Goal: Information Seeking & Learning: Learn about a topic

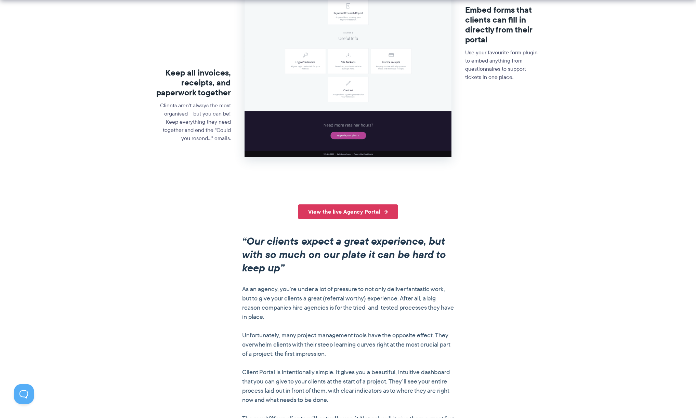
scroll to position [386, 0]
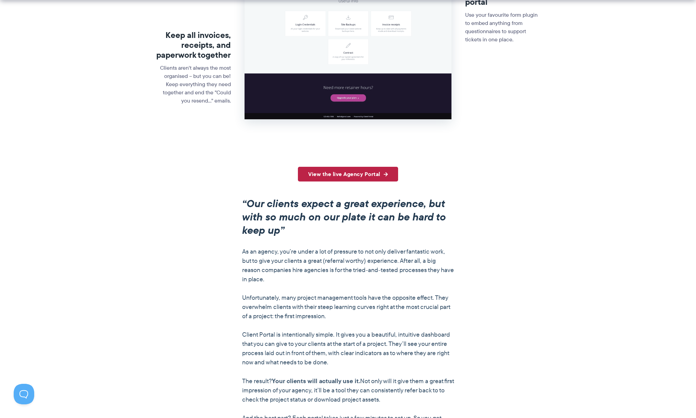
click at [361, 176] on link "View the live Agency Portal" at bounding box center [348, 174] width 100 height 15
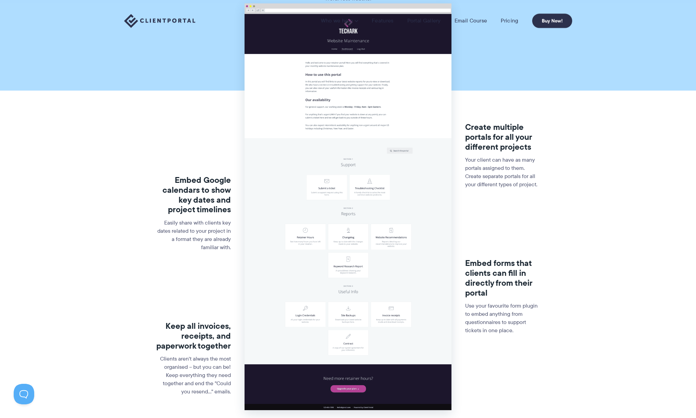
scroll to position [0, 0]
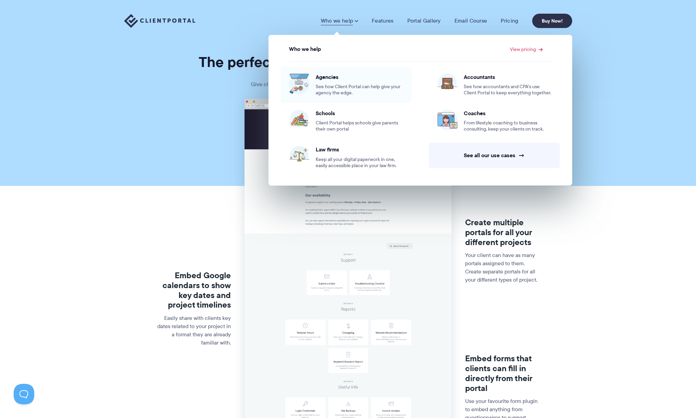
click at [327, 80] on span "Agencies" at bounding box center [360, 77] width 88 height 7
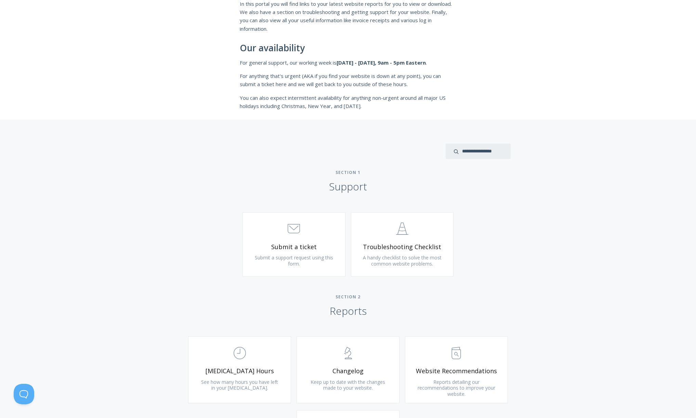
scroll to position [263, 0]
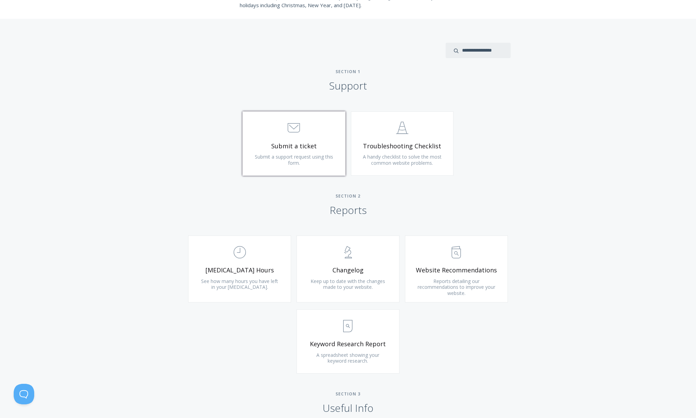
click at [294, 148] on span "Submit a ticket" at bounding box center [294, 146] width 82 height 8
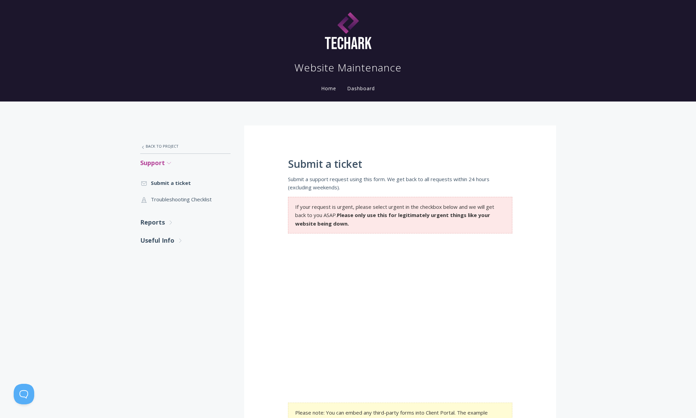
scroll to position [14, 0]
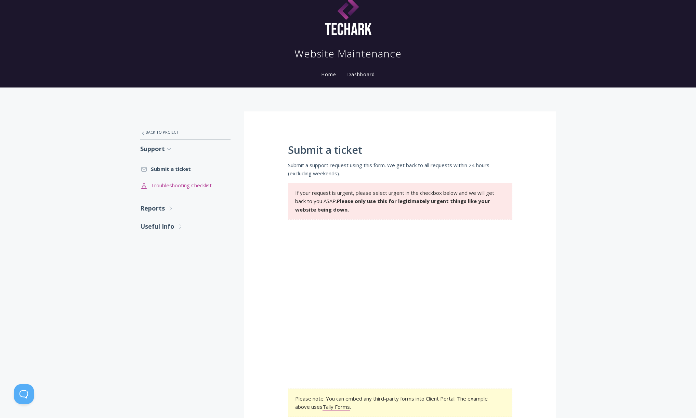
click at [173, 187] on link ".st0{fill:none;stroke:#000000;stroke-width:2;stroke-miterlimit:10;} Untitled-24…" at bounding box center [185, 185] width 90 height 16
click at [173, 171] on link ".st0{fill:none;stroke:#000000;stroke-width:2;stroke-miterlimit:10;} 3. Communic…" at bounding box center [185, 169] width 90 height 16
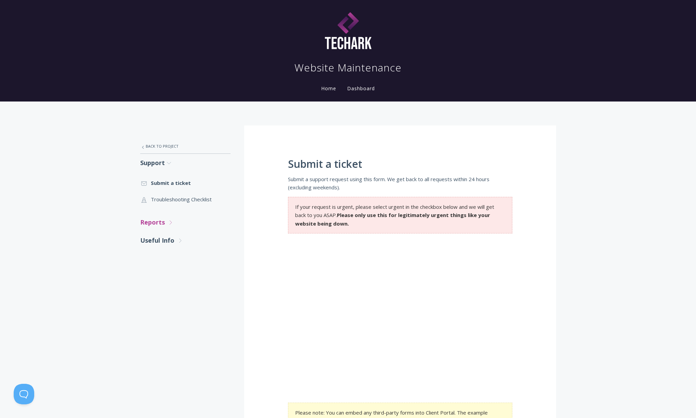
click at [169, 221] on icon ".st0{fill:none;stroke:#000000;stroke-width:2;stroke-miterlimit:10;} Untitled-27" at bounding box center [171, 223] width 6 height 6
click at [174, 241] on link ".st0{fill:none;stroke:#000000;stroke-width:2;stroke-miterlimit:10;} Untitled-18…" at bounding box center [185, 242] width 90 height 16
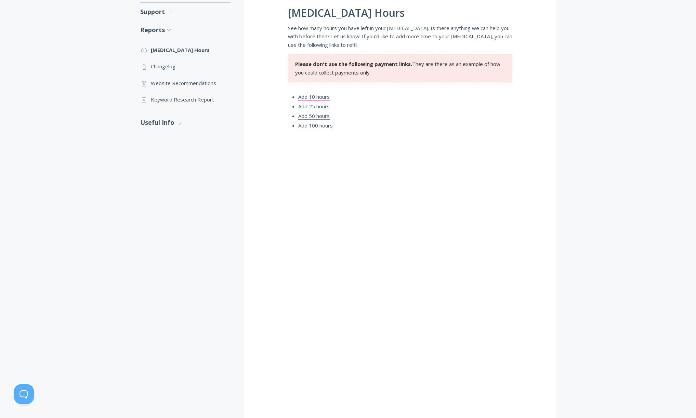
scroll to position [154, 0]
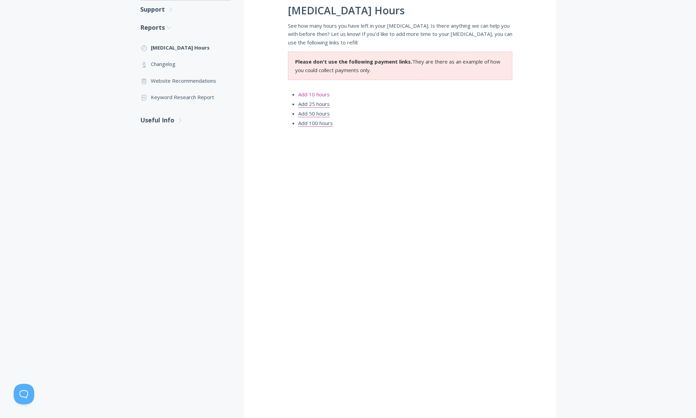
click at [321, 95] on link "Add 10 hours" at bounding box center [313, 94] width 31 height 7
click at [322, 104] on link "Add 25 hours" at bounding box center [313, 104] width 31 height 7
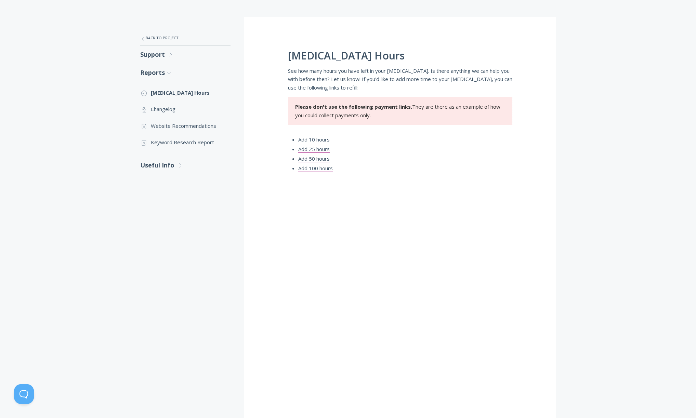
scroll to position [91, 0]
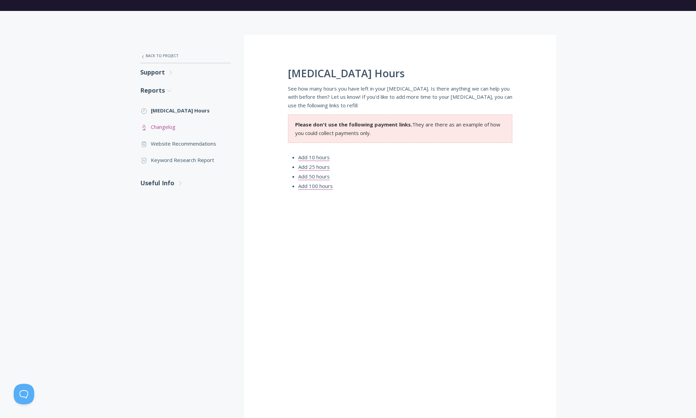
click at [165, 129] on link ".st0{fill:none;stroke:#000000;stroke-width:2;stroke-miterlimit:10;} Untitled-25…" at bounding box center [185, 127] width 90 height 16
click at [186, 145] on link ".st0{fill:none;stroke:#000000;stroke-width:2;stroke-miterlimit:10;} Untitled-13…" at bounding box center [185, 143] width 90 height 16
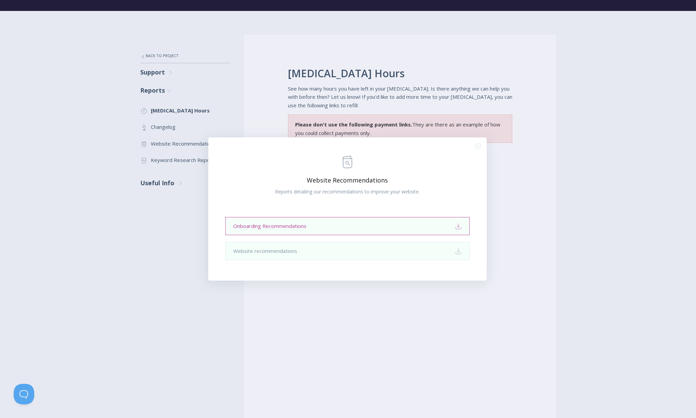
click at [413, 228] on link "Onboarding Recommendations Download" at bounding box center [347, 226] width 244 height 18
click at [478, 147] on icon ".st0{fill:none;stroke:#000000;stroke-width:2;stroke-miterlimit:10;} Close" at bounding box center [478, 146] width 6 height 6
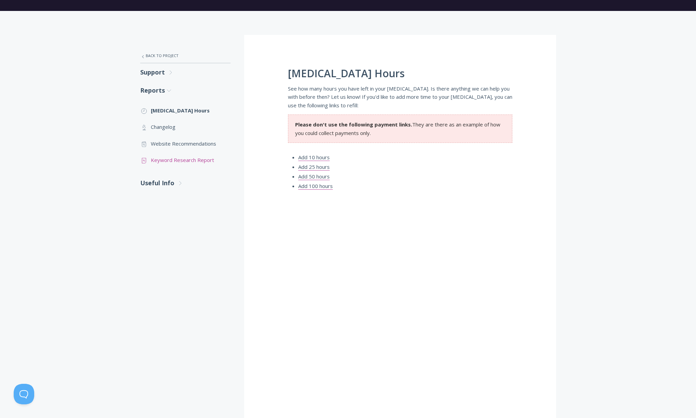
click at [182, 160] on link ".st0{fill:none;stroke:#000000;stroke-width:2;stroke-miterlimit:10;} Untitled-15…" at bounding box center [185, 160] width 90 height 16
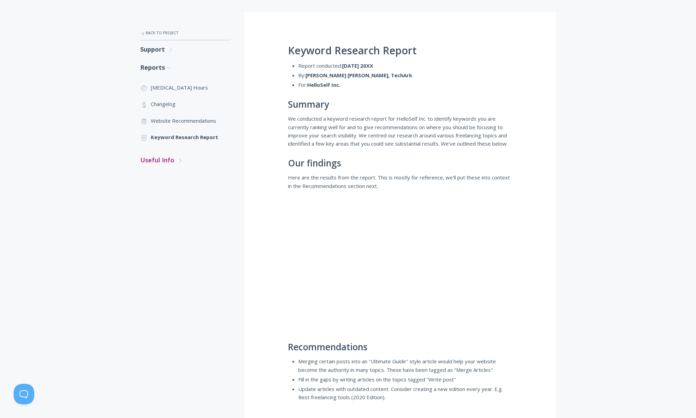
scroll to position [113, 0]
click at [177, 160] on icon ".st0{fill:none;stroke:#000000;stroke-width:2;stroke-miterlimit:10;} Untitled-27" at bounding box center [180, 161] width 6 height 6
click at [177, 182] on link ".cls-1{fill:none;stroke:#000;stroke-miterlimit:10;stroke-width:2px;} 1. General…" at bounding box center [185, 180] width 90 height 16
click at [174, 213] on link ".st0{fill:none;stroke:#000000;stroke-width:2;stroke-miterlimit:10;} Financial I…" at bounding box center [185, 213] width 90 height 16
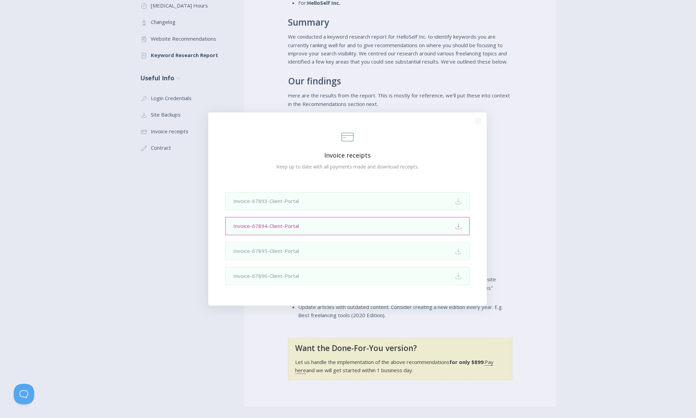
scroll to position [206, 0]
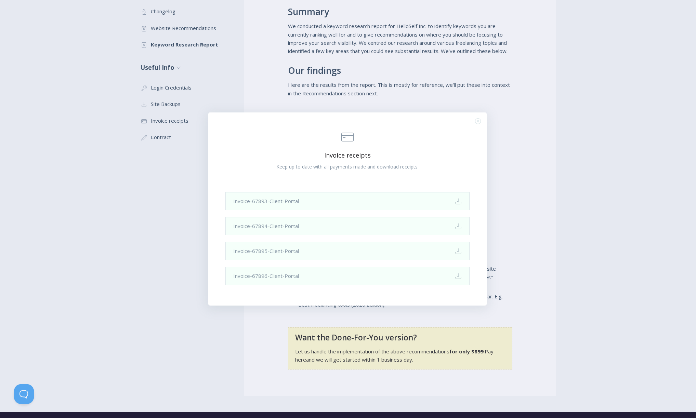
click at [477, 122] on icon ".st0{fill:none;stroke:#000000;stroke-width:2;stroke-miterlimit:10;} Close" at bounding box center [478, 121] width 6 height 6
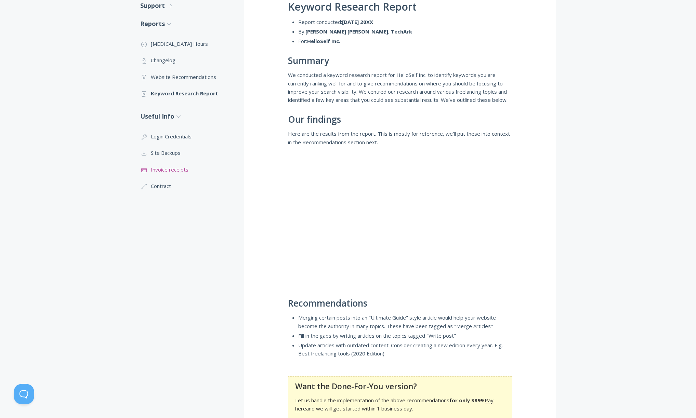
scroll to position [157, 0]
click at [168, 181] on link ".st0{fill:none;stroke:#000000;stroke-width:2;stroke-miterlimit:10;} 1. General …" at bounding box center [185, 186] width 90 height 16
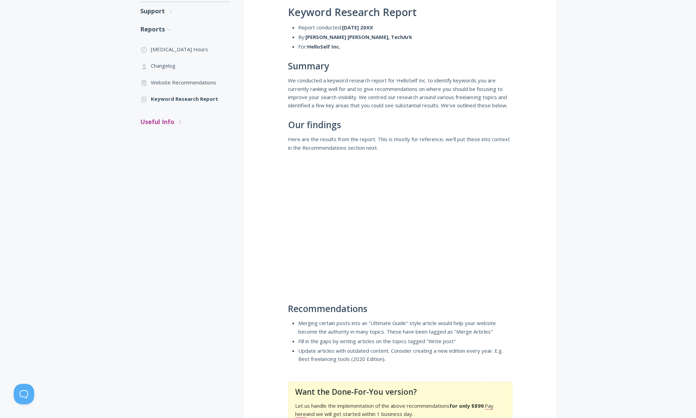
click at [168, 118] on link "Useful Info .st0{fill:none;stroke:#000000;stroke-width:2;stroke-miterlimit:10;}…" at bounding box center [185, 122] width 90 height 18
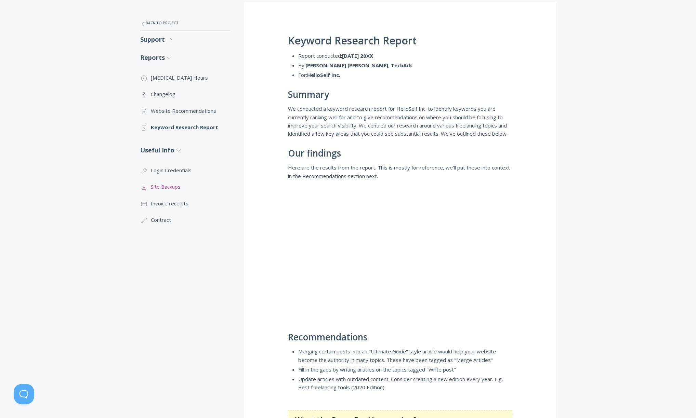
scroll to position [122, 0]
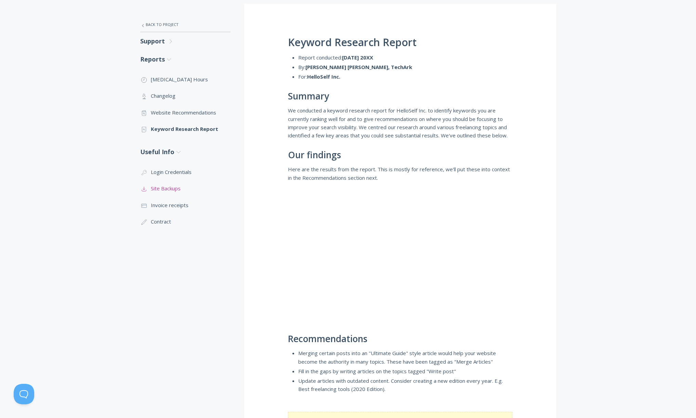
click at [171, 185] on link ".st0{fill:none;stroke:#000000;stroke-width:2;stroke-miterlimit:10;} Untitled-15…" at bounding box center [185, 188] width 90 height 16
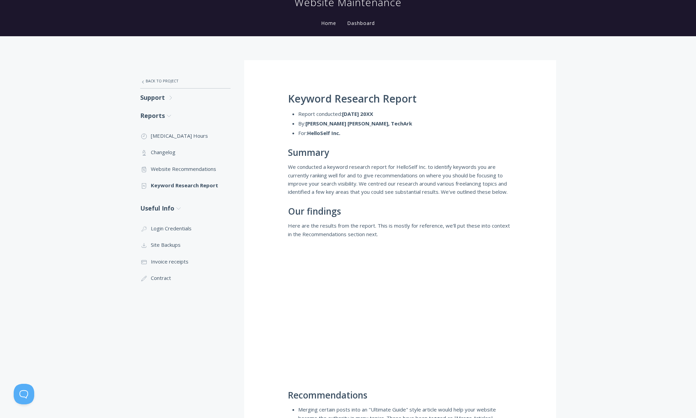
scroll to position [0, 0]
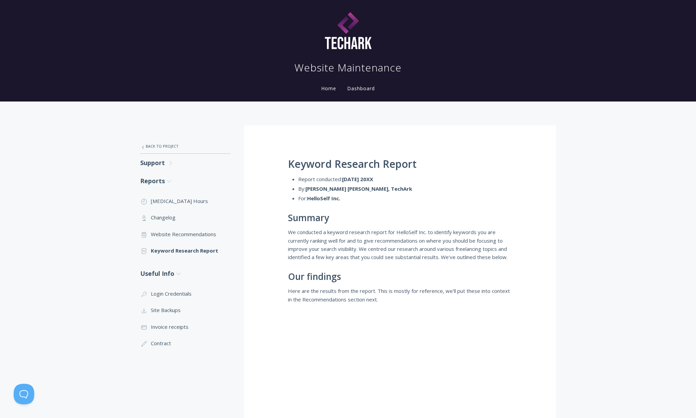
click at [358, 89] on link "Dashboard" at bounding box center [361, 88] width 30 height 6
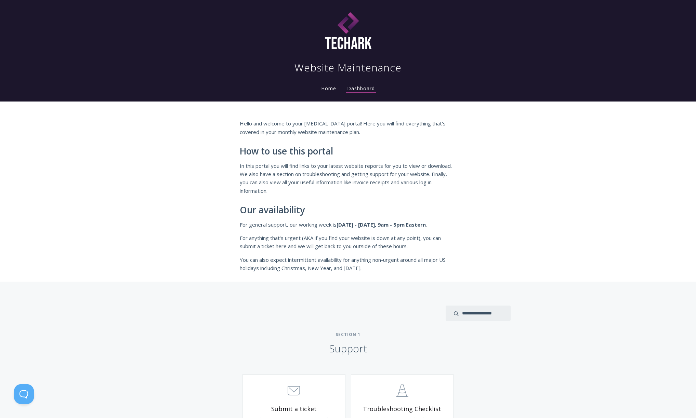
click at [333, 88] on link "Home" at bounding box center [329, 88] width 18 height 6
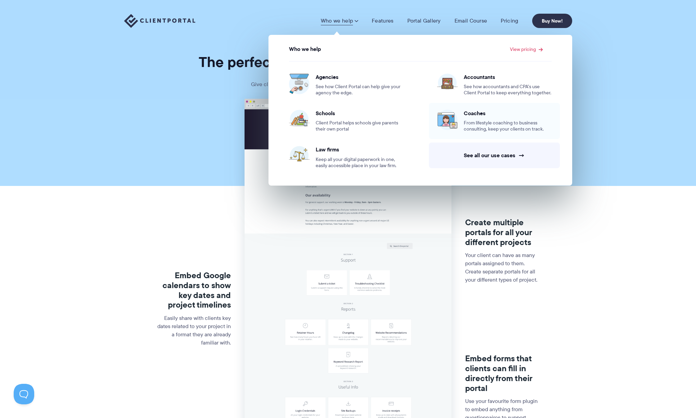
click at [476, 116] on span "Coaches" at bounding box center [508, 113] width 88 height 7
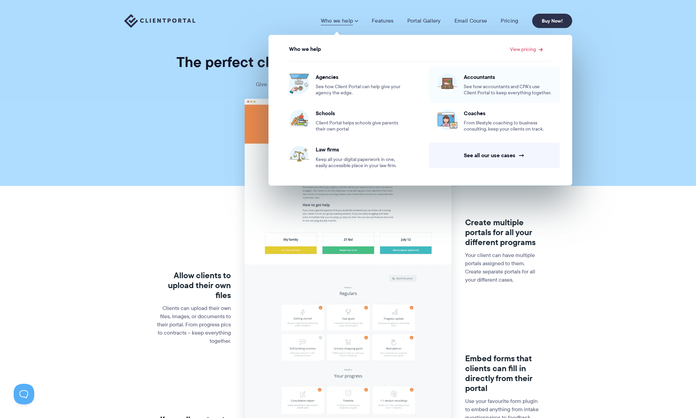
click at [480, 81] on div "Accountants See how accountants and CPA’s use Client Portal to keep everything …" at bounding box center [508, 85] width 88 height 23
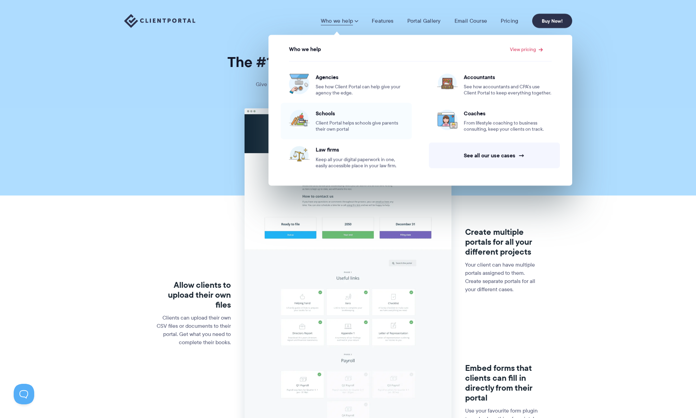
click at [333, 124] on span "Client Portal helps schools give parents their own portal" at bounding box center [360, 126] width 88 height 12
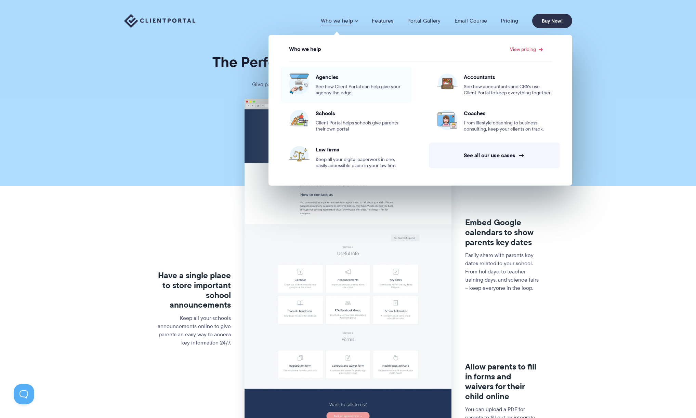
click at [346, 84] on span "See how Client Portal can help give your agency the edge." at bounding box center [360, 90] width 88 height 12
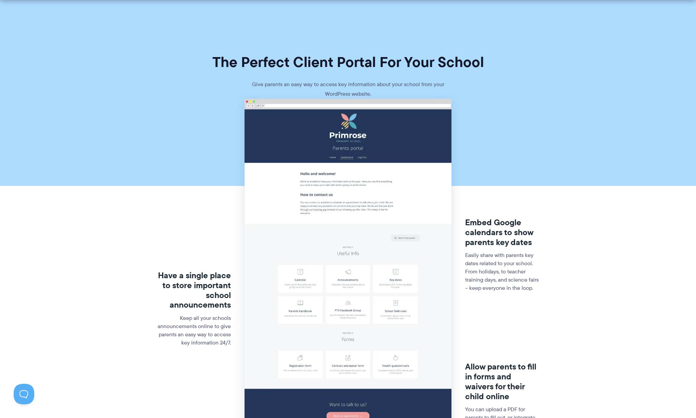
scroll to position [41, 0]
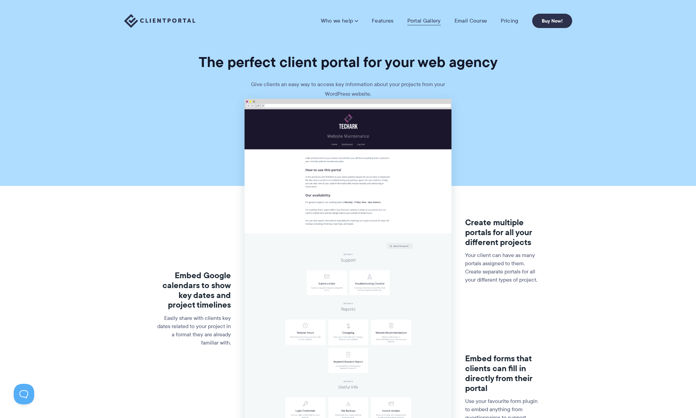
click at [420, 18] on link "Portal Gallery" at bounding box center [424, 20] width 34 height 7
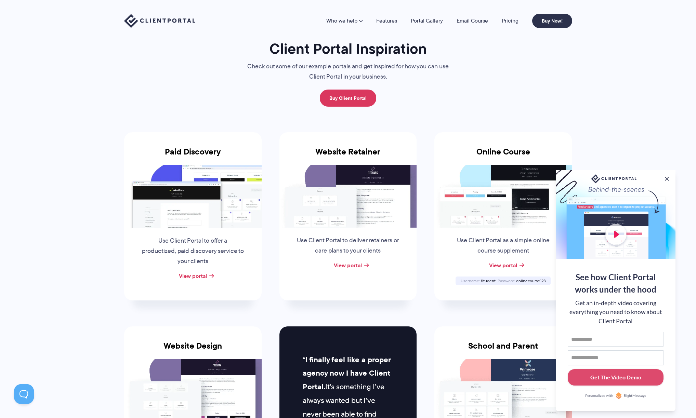
scroll to position [29, 0]
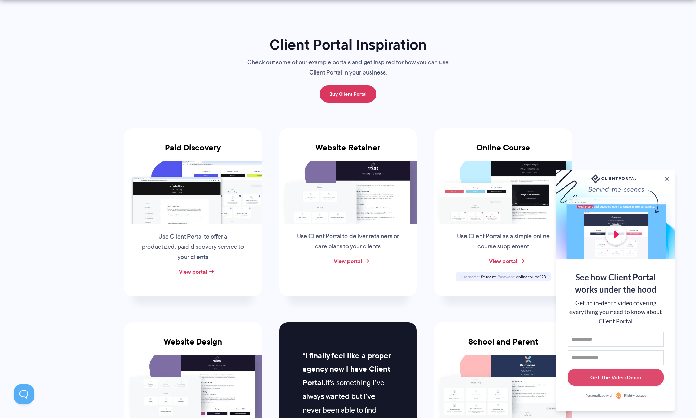
click at [667, 178] on button at bounding box center [666, 178] width 7 height 7
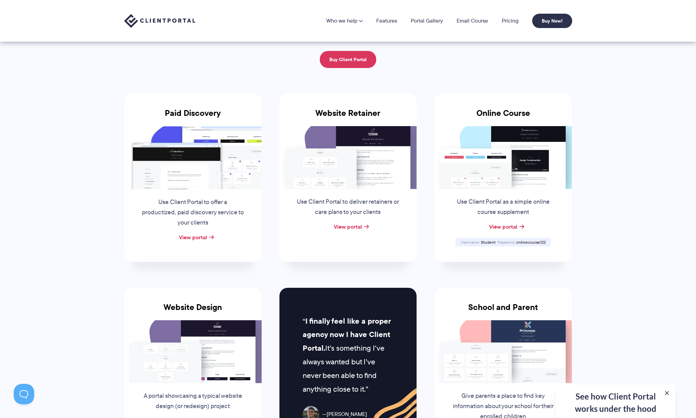
scroll to position [0, 0]
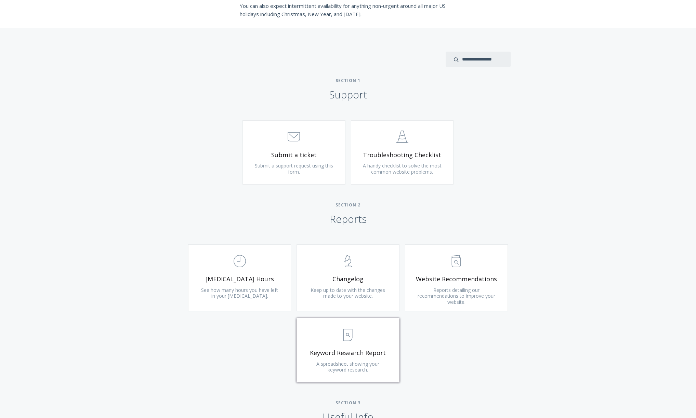
scroll to position [253, 0]
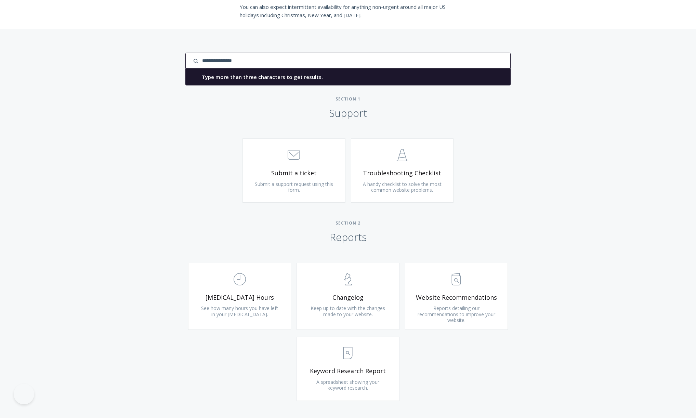
click at [489, 62] on input "search input" at bounding box center [347, 61] width 325 height 16
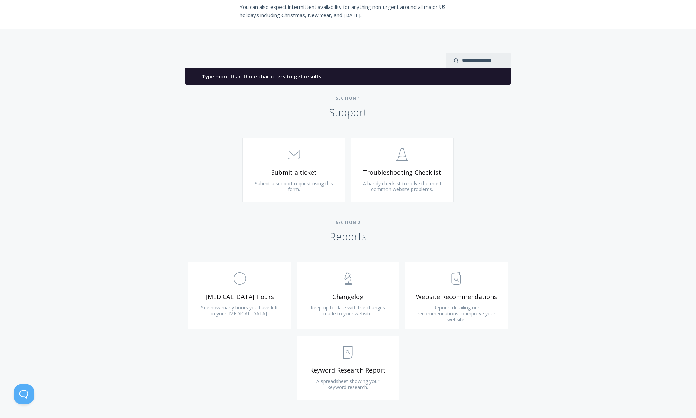
click at [538, 74] on div "Type more than three characters to get results. See search results below. No se…" at bounding box center [348, 324] width 696 height 590
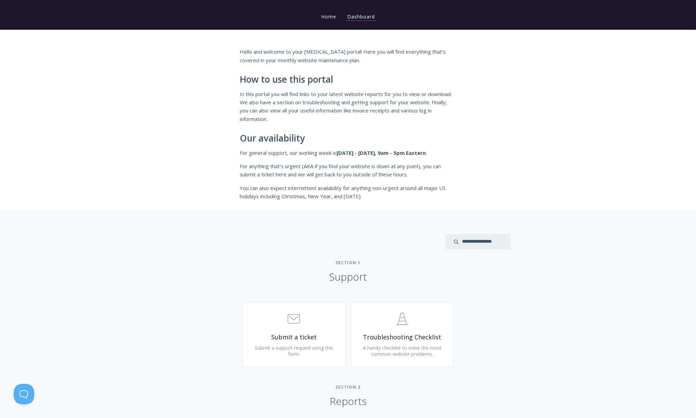
scroll to position [182, 0]
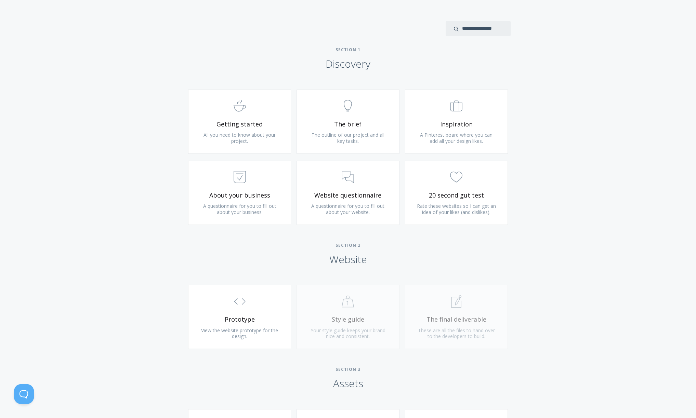
scroll to position [366, 0]
click at [454, 209] on span "Rate these websites so I can get an idea of your likes (and dislikes)." at bounding box center [456, 208] width 79 height 13
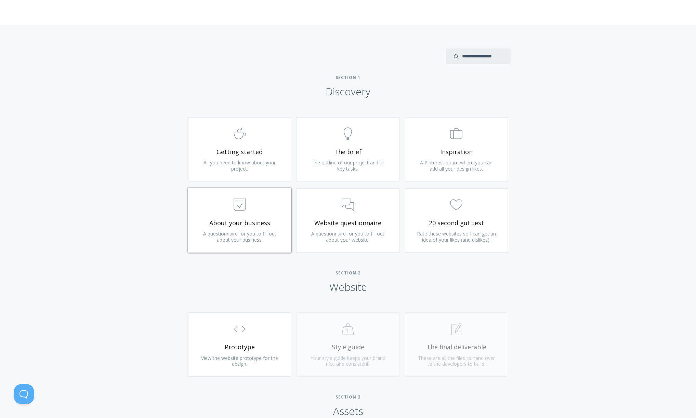
scroll to position [339, 0]
click at [256, 155] on link ".st0{fill:none;stroke:#000000;stroke-width:2;stroke-miterlimit:10;} Untitled-22…" at bounding box center [239, 148] width 103 height 64
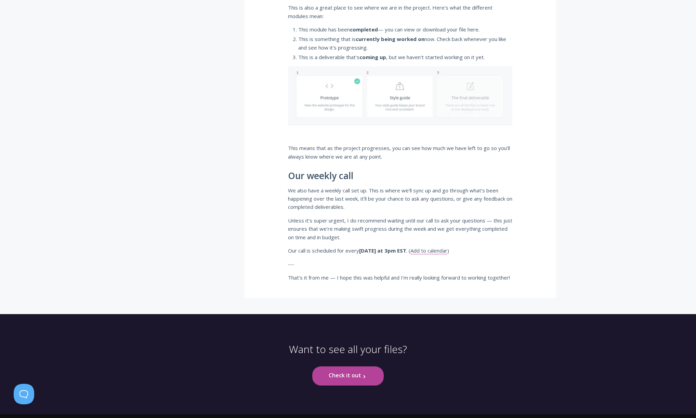
scroll to position [374, 0]
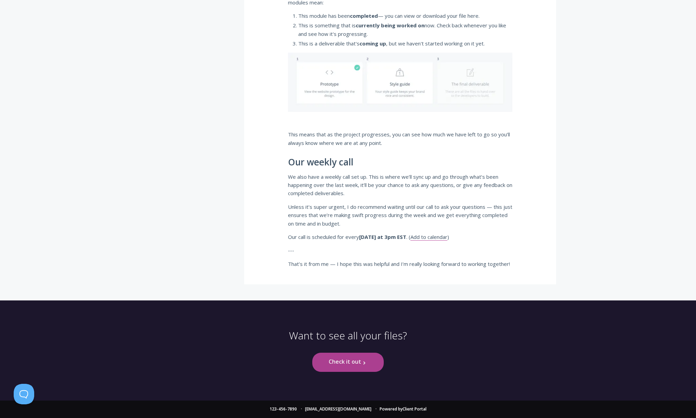
click at [349, 368] on link "Check it out .st0{fill:none;stroke:#000000;stroke-width:2;stroke-miterlimit:10;…" at bounding box center [347, 362] width 71 height 19
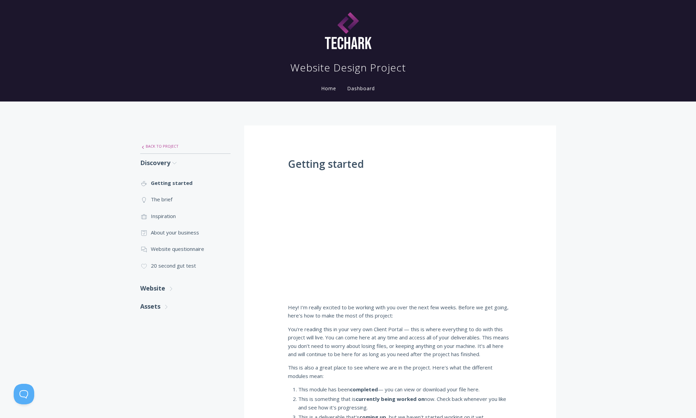
click at [163, 142] on link ".st0{fill:none;stroke:#000000;stroke-width:2;stroke-miterlimit:10;} Untitled-27…" at bounding box center [185, 146] width 90 height 14
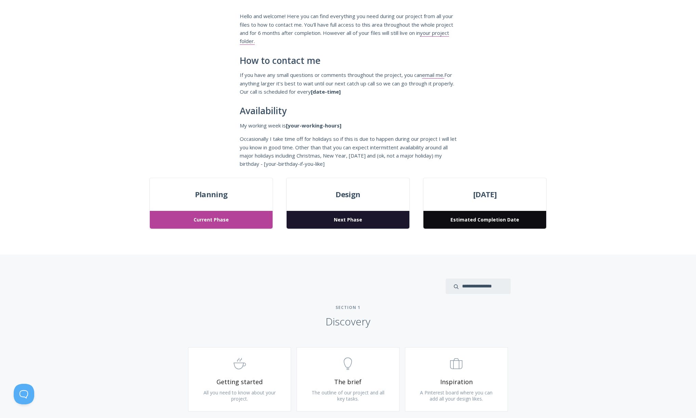
scroll to position [190, 0]
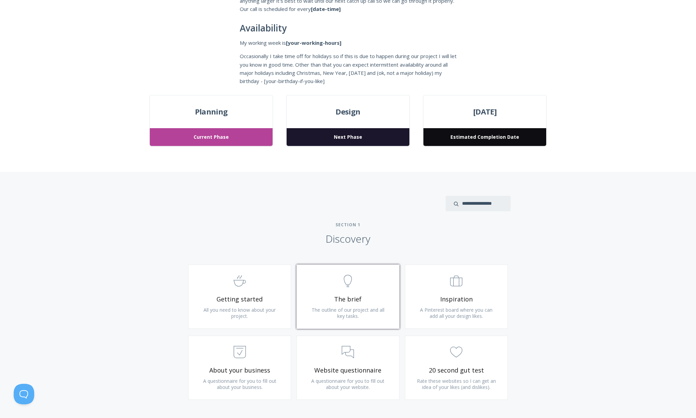
click at [359, 295] on span "The brief" at bounding box center [348, 299] width 82 height 8
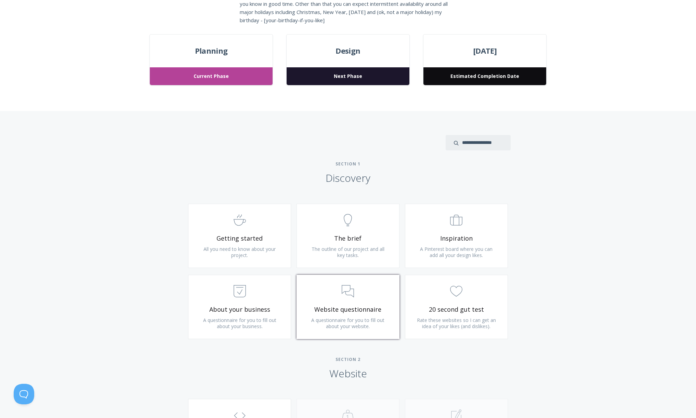
scroll to position [309, 0]
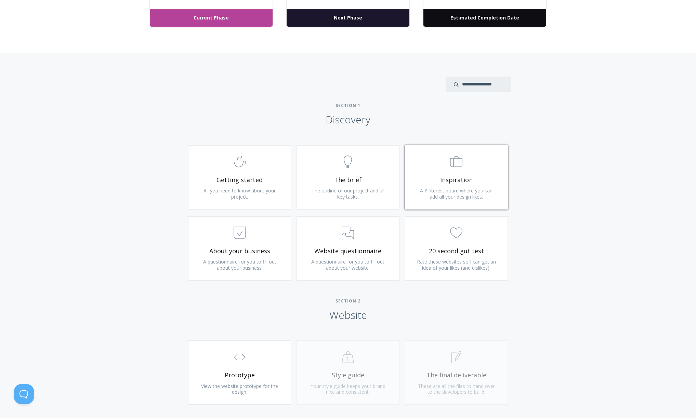
click at [467, 188] on span "A Pinterest board where you can add all your design likes." at bounding box center [456, 193] width 72 height 13
click at [451, 197] on span "A Pinterest board where you can add all your design likes." at bounding box center [456, 193] width 72 height 13
click at [236, 263] on span "A questionnaire for you to fill out about your business." at bounding box center [239, 264] width 73 height 13
